Goal: Information Seeking & Learning: Learn about a topic

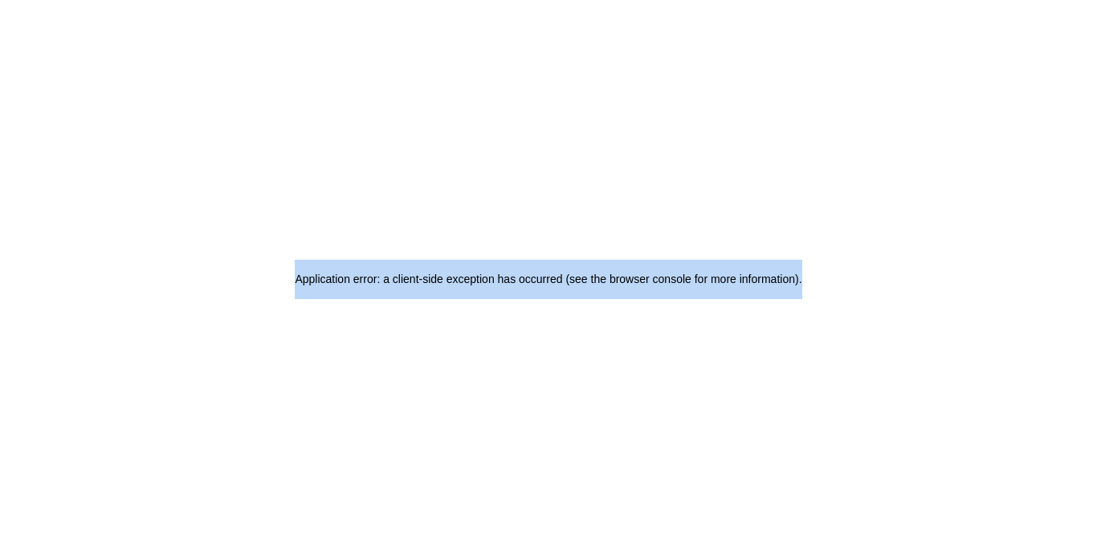
drag, startPoint x: 1053, startPoint y: 35, endPoint x: 875, endPoint y: 33, distance: 178.4
click at [875, 33] on div "Application error: a client-side exception has occurred (see the browser consol…" at bounding box center [548, 279] width 1097 height 558
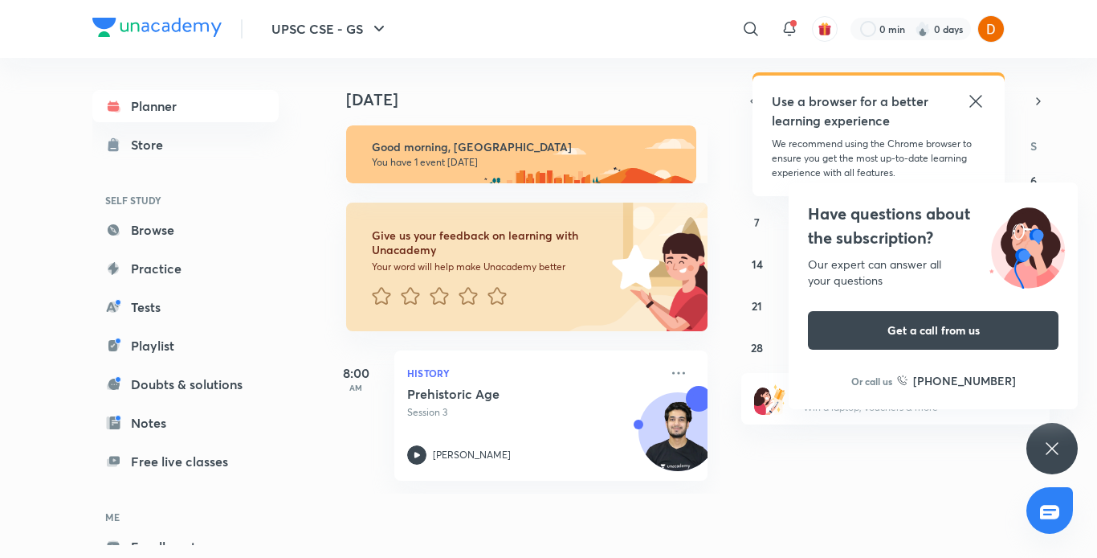
click at [974, 100] on icon at bounding box center [976, 101] width 12 height 12
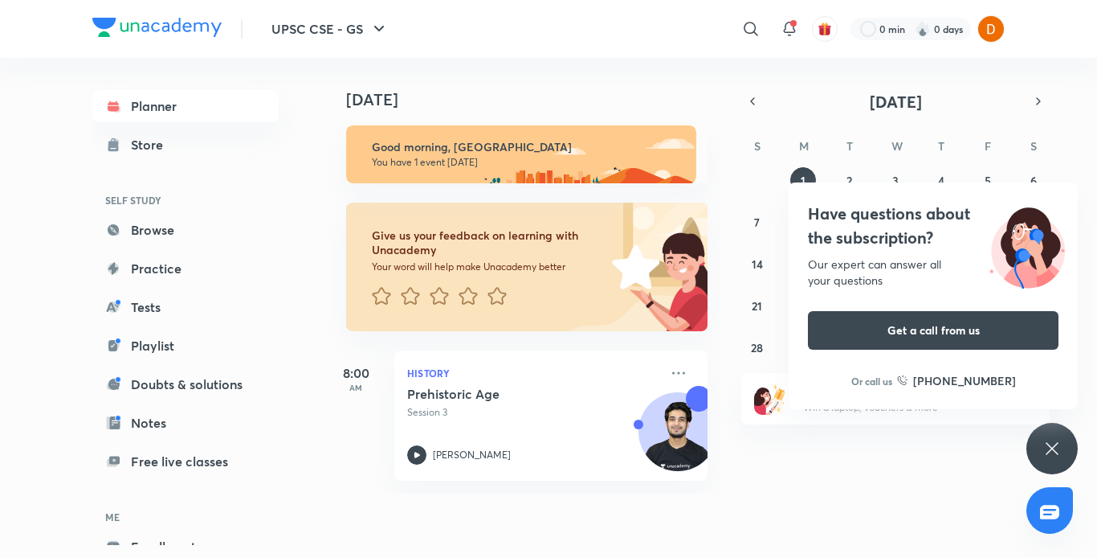
click at [1056, 437] on div "Have questions about the subscription? Our expert can answer all your questions…" at bounding box center [1052, 448] width 51 height 51
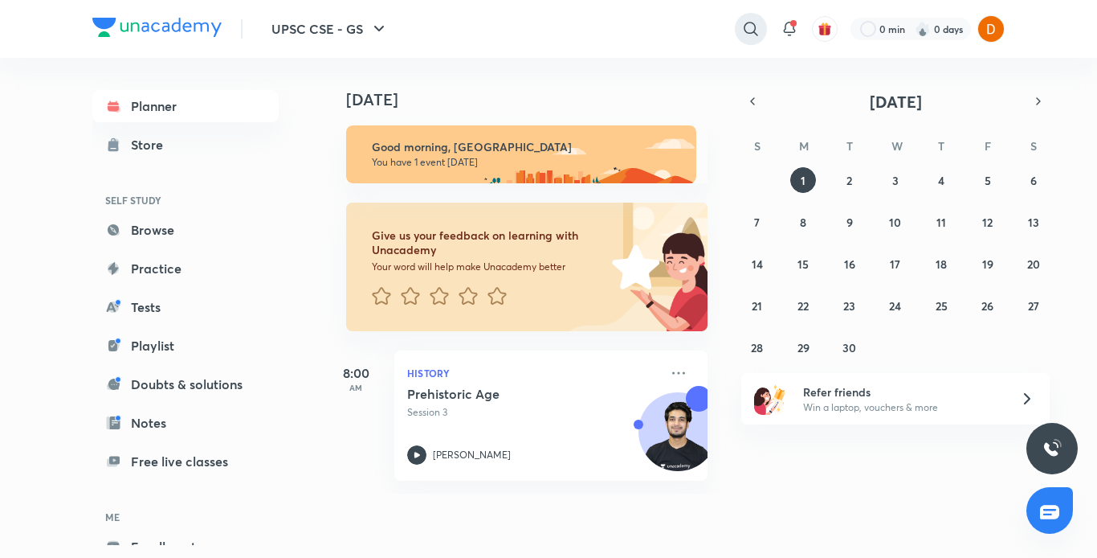
click at [750, 31] on icon at bounding box center [750, 28] width 19 height 19
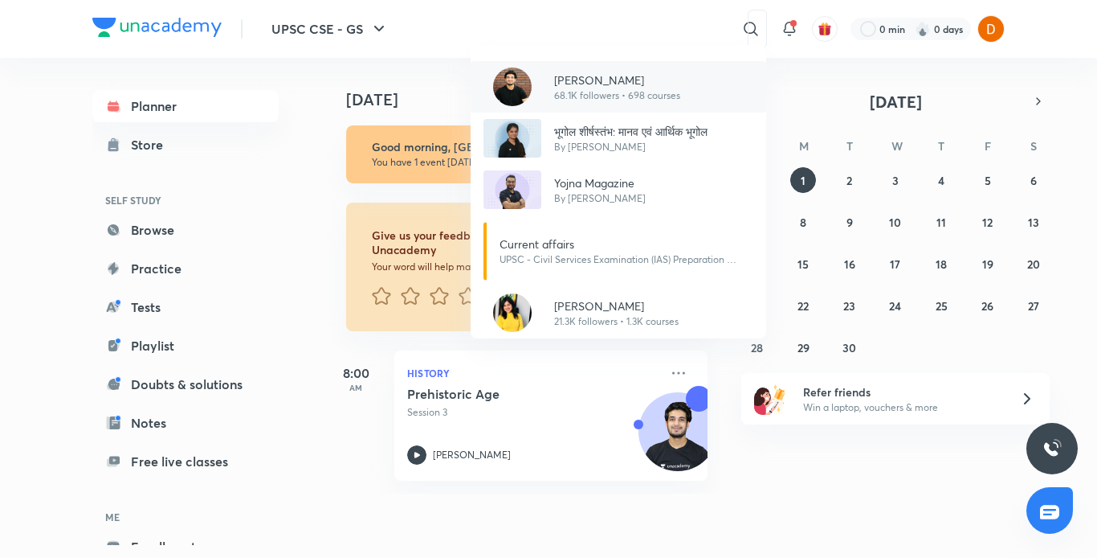
drag, startPoint x: 625, startPoint y: 108, endPoint x: 590, endPoint y: 88, distance: 40.0
click at [590, 88] on div "UPSC CSE - GS ​ Anuj Garg 68.1K followers • 698 courses भूगोल शीर्षस्‍तंभ: मानव…" at bounding box center [548, 279] width 1097 height 558
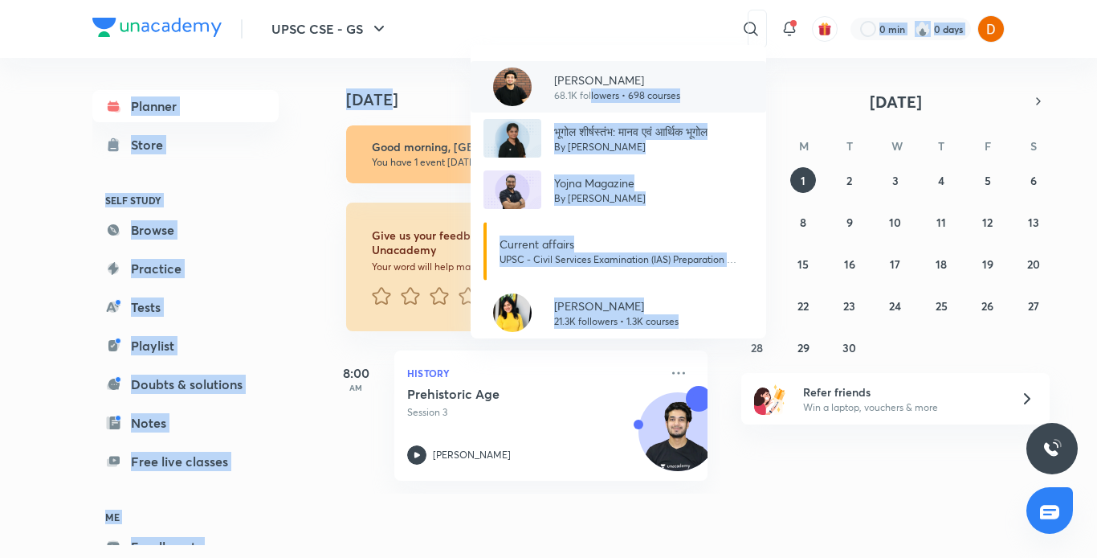
click at [573, 89] on p "68.1K followers • 698 courses" at bounding box center [617, 95] width 126 height 14
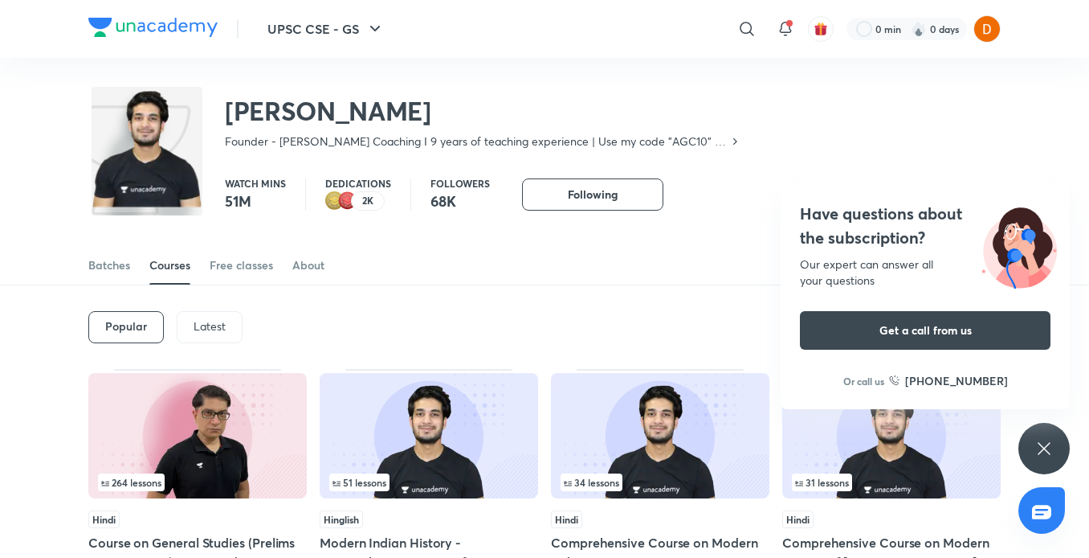
click at [211, 332] on p "Latest" at bounding box center [210, 326] width 32 height 13
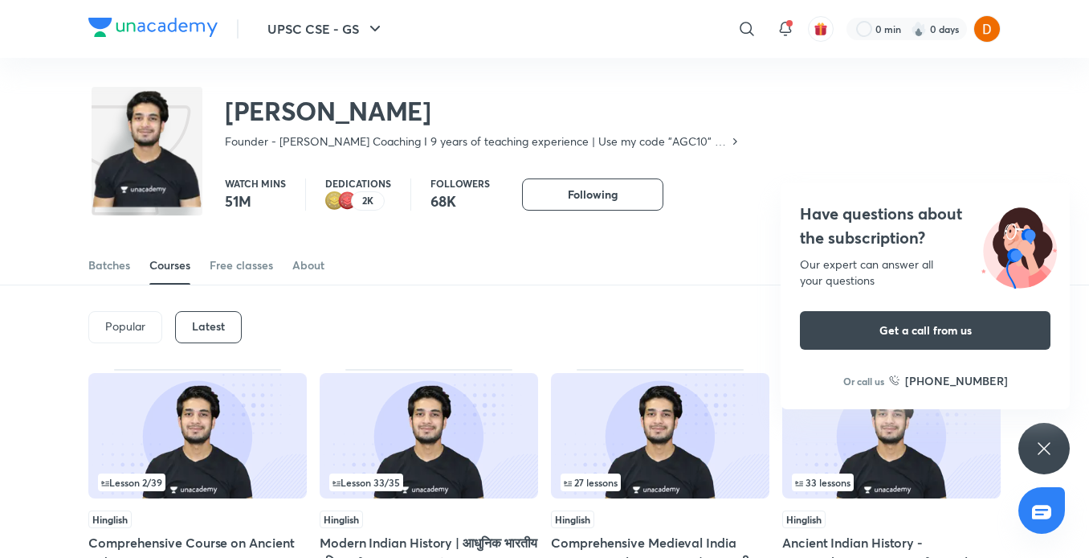
click at [1038, 432] on div "Have questions about the subscription? Our expert can answer all your questions…" at bounding box center [1044, 448] width 51 height 51
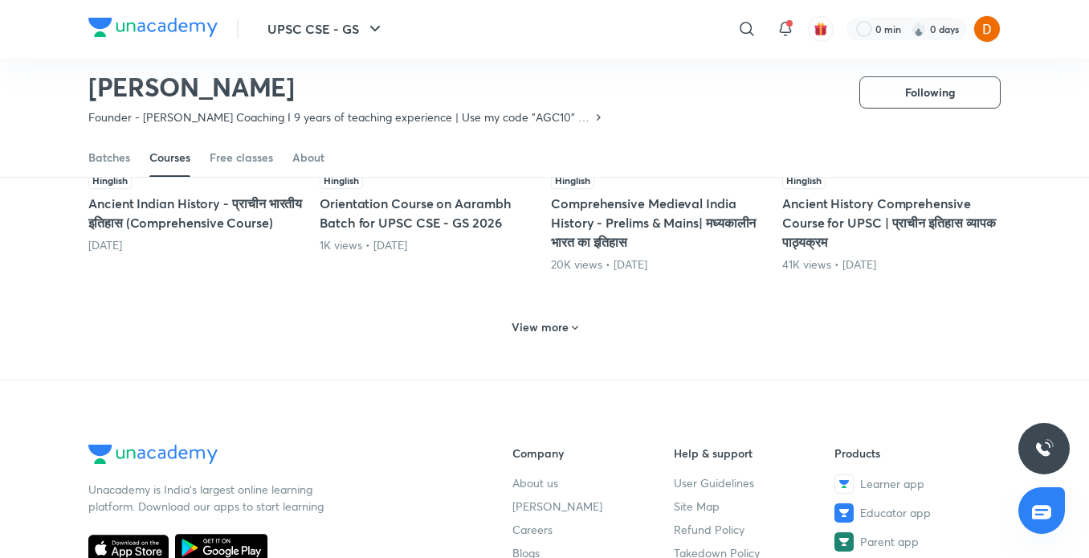
scroll to position [849, 0]
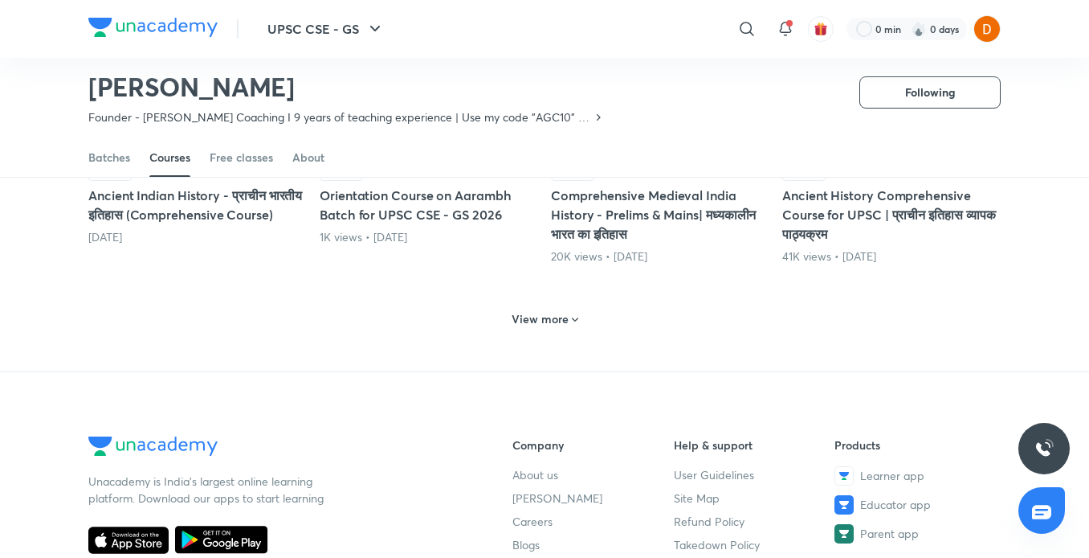
click at [550, 317] on h6 "View more" at bounding box center [540, 319] width 57 height 16
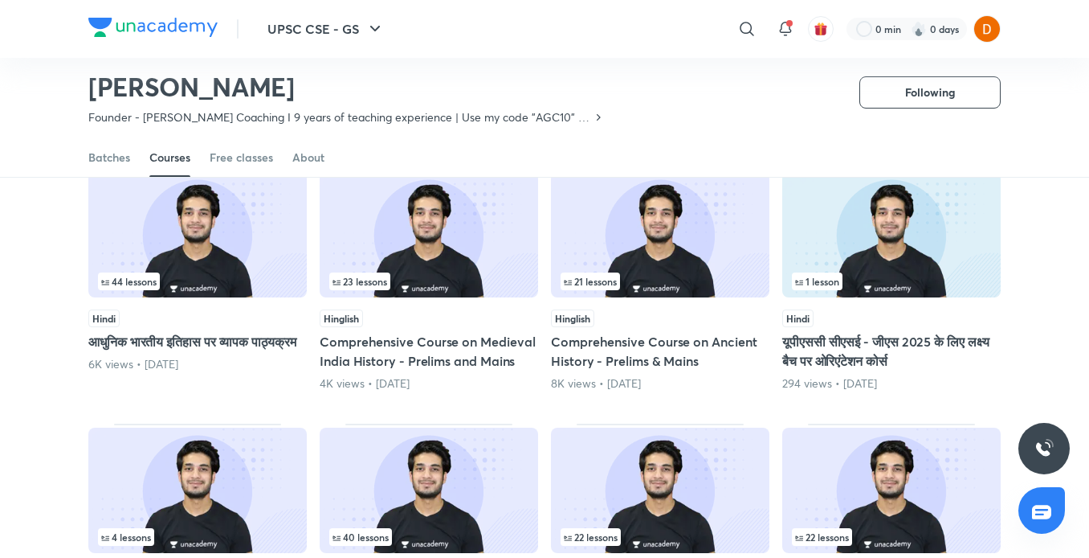
scroll to position [1243, 0]
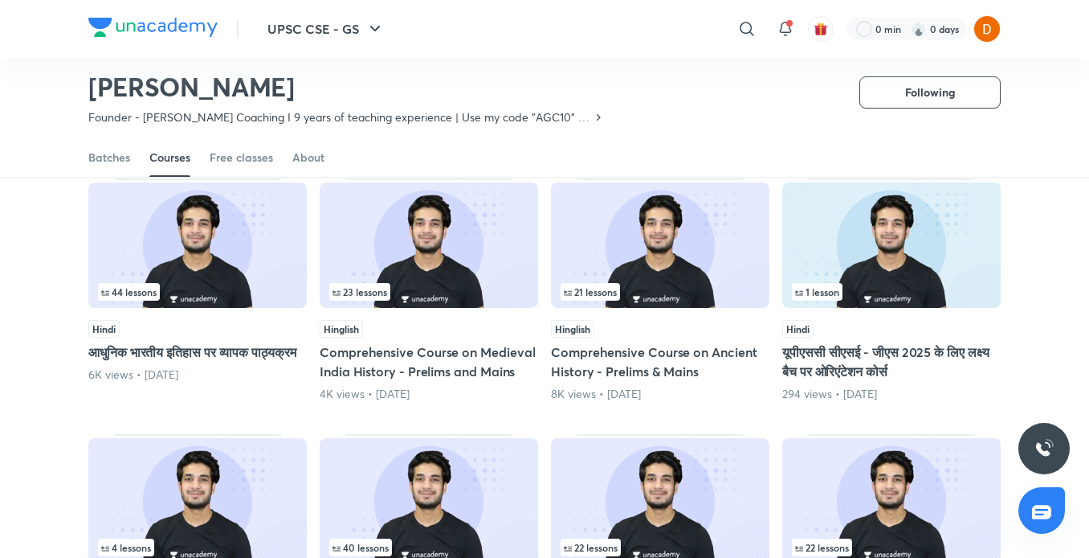
click at [263, 267] on img at bounding box center [197, 244] width 219 height 125
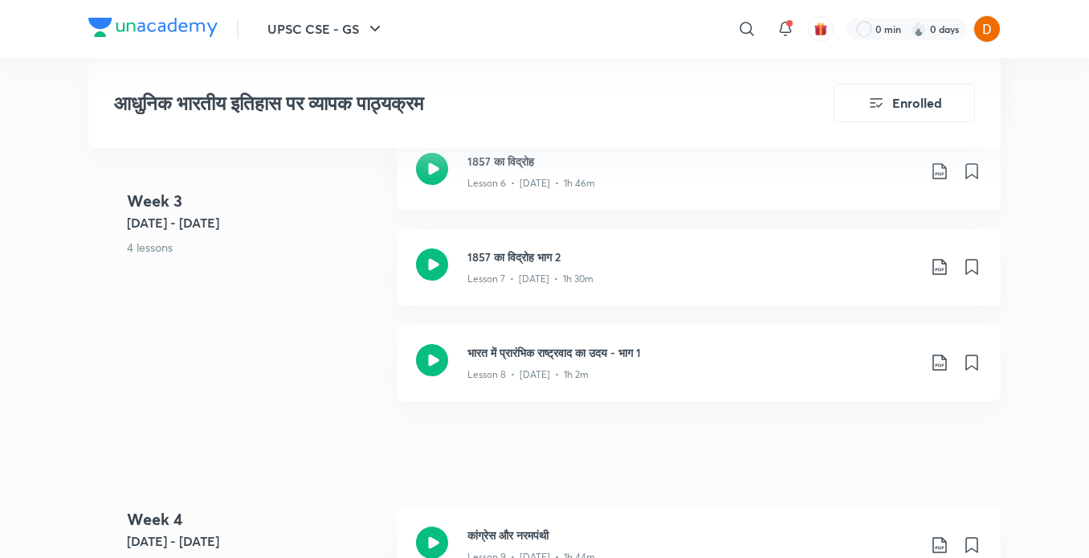
scroll to position [1625, 0]
